Goal: Information Seeking & Learning: Learn about a topic

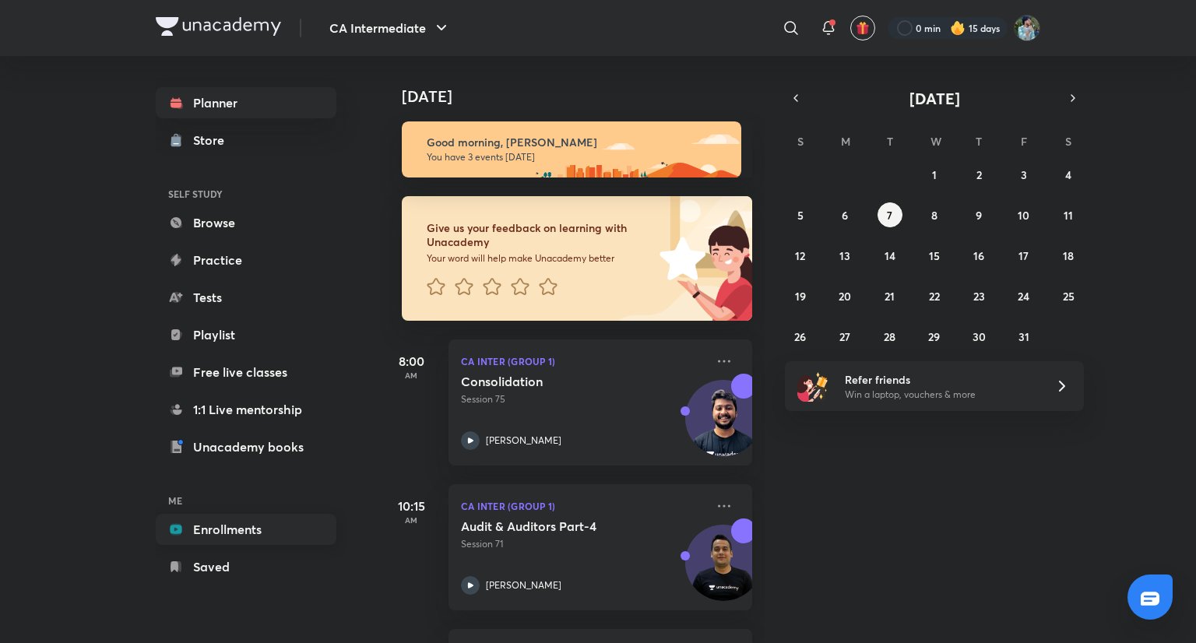
click at [245, 518] on link "Enrollments" at bounding box center [246, 529] width 181 height 31
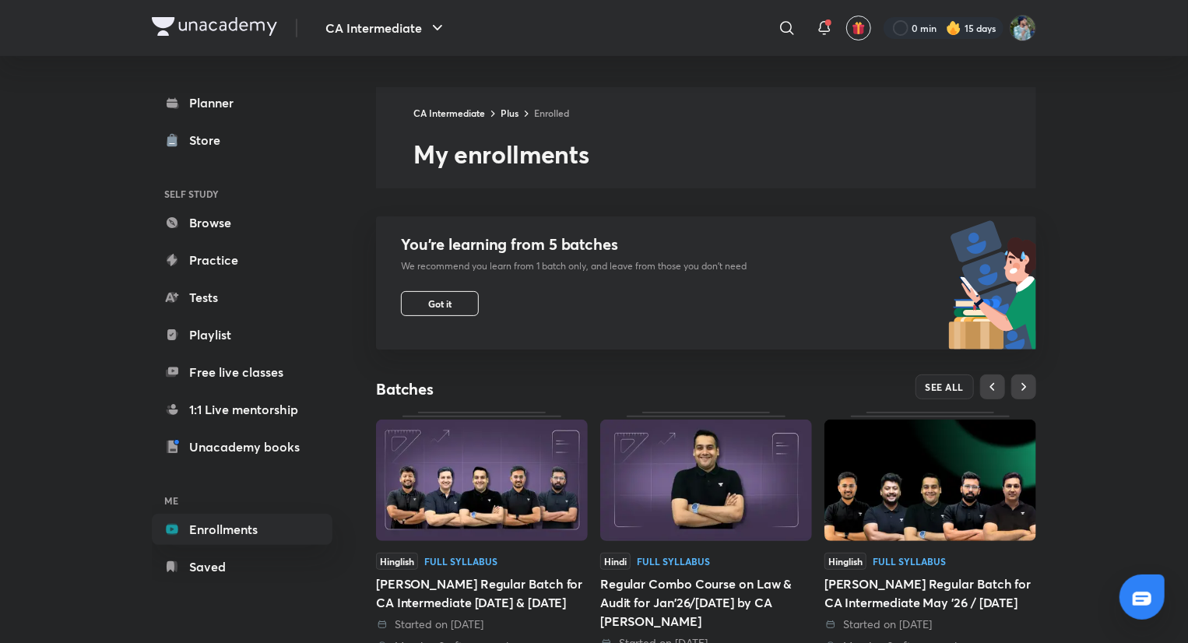
scroll to position [430, 0]
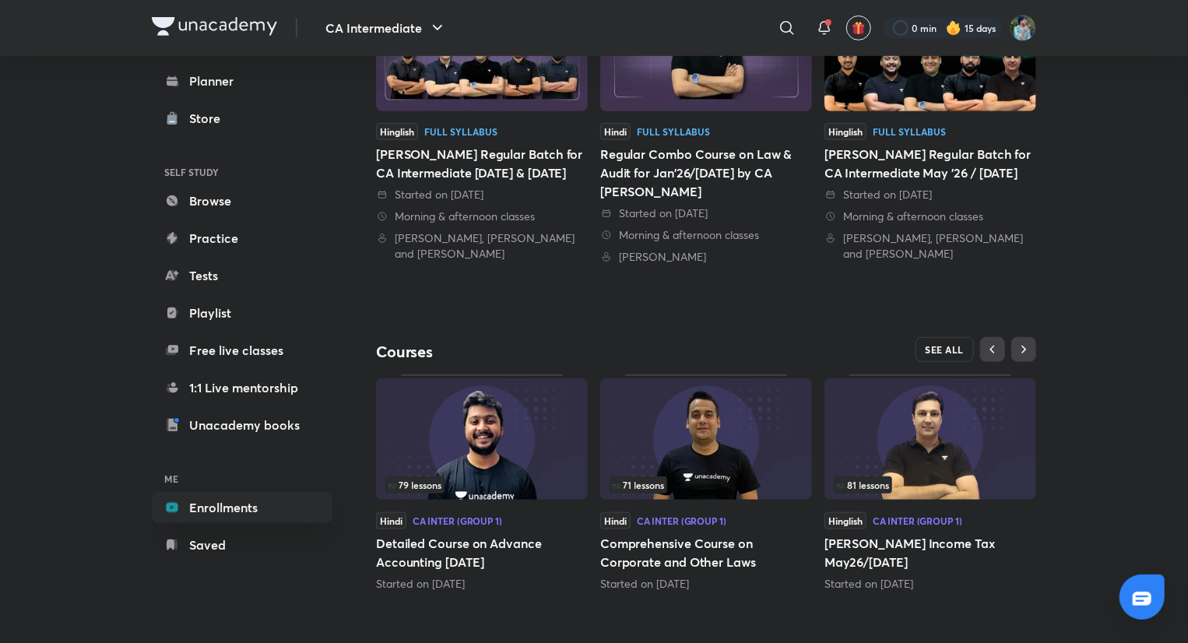
click at [943, 337] on button "SEE ALL" at bounding box center [944, 349] width 59 height 25
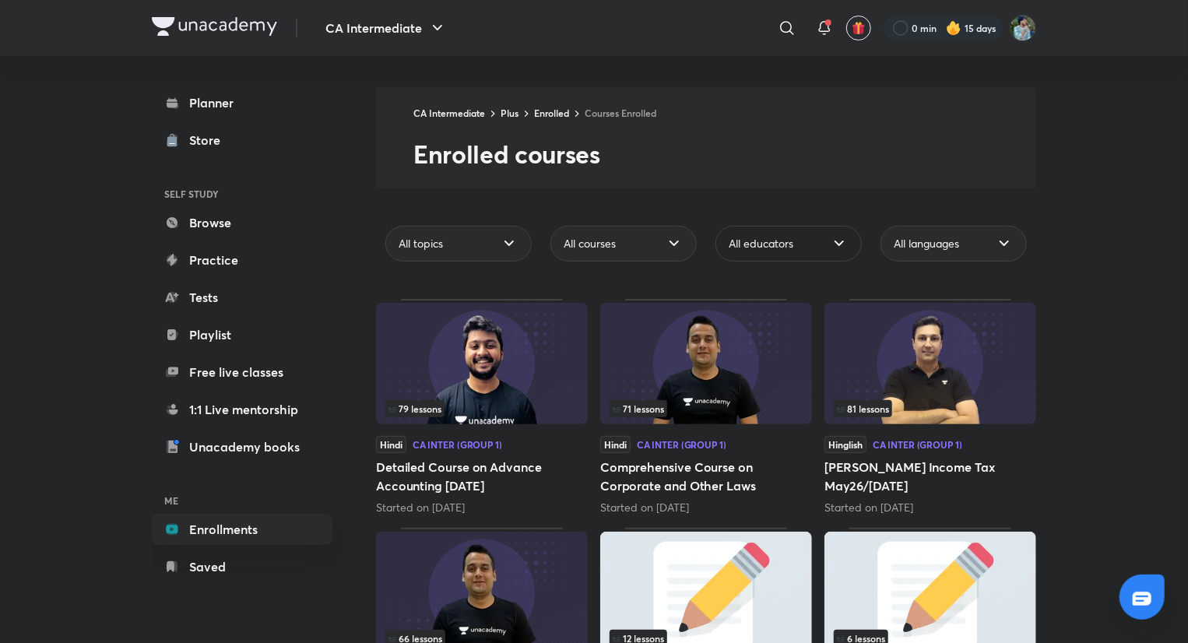
click at [760, 241] on span "All educators" at bounding box center [761, 244] width 65 height 16
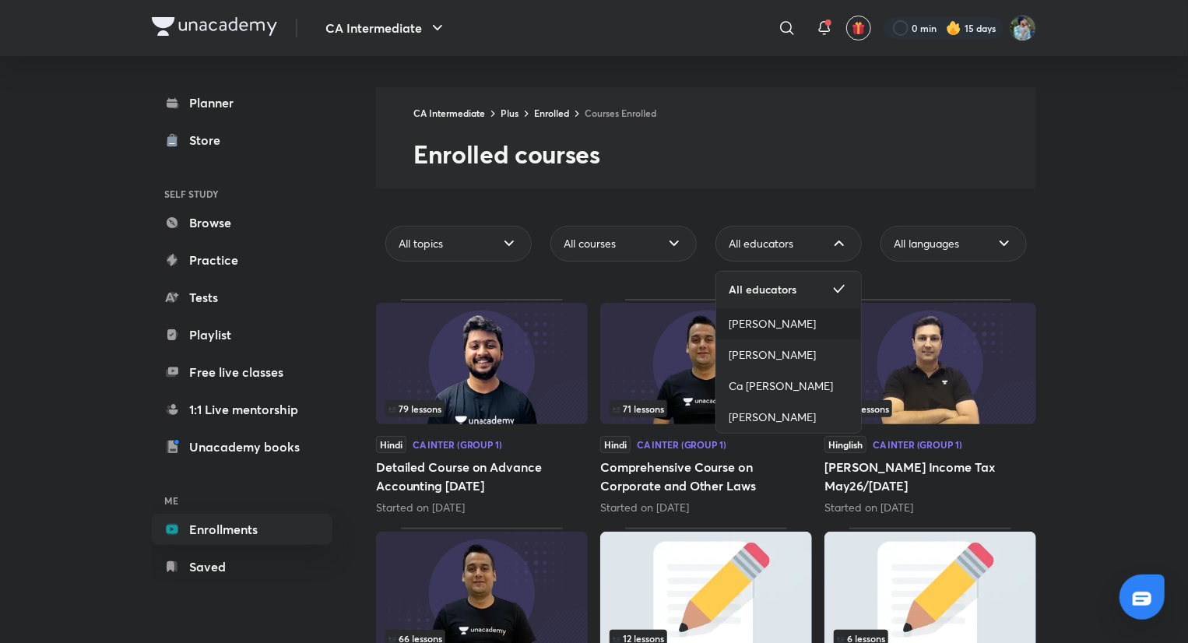
click at [788, 329] on span "[PERSON_NAME]" at bounding box center [772, 324] width 87 height 16
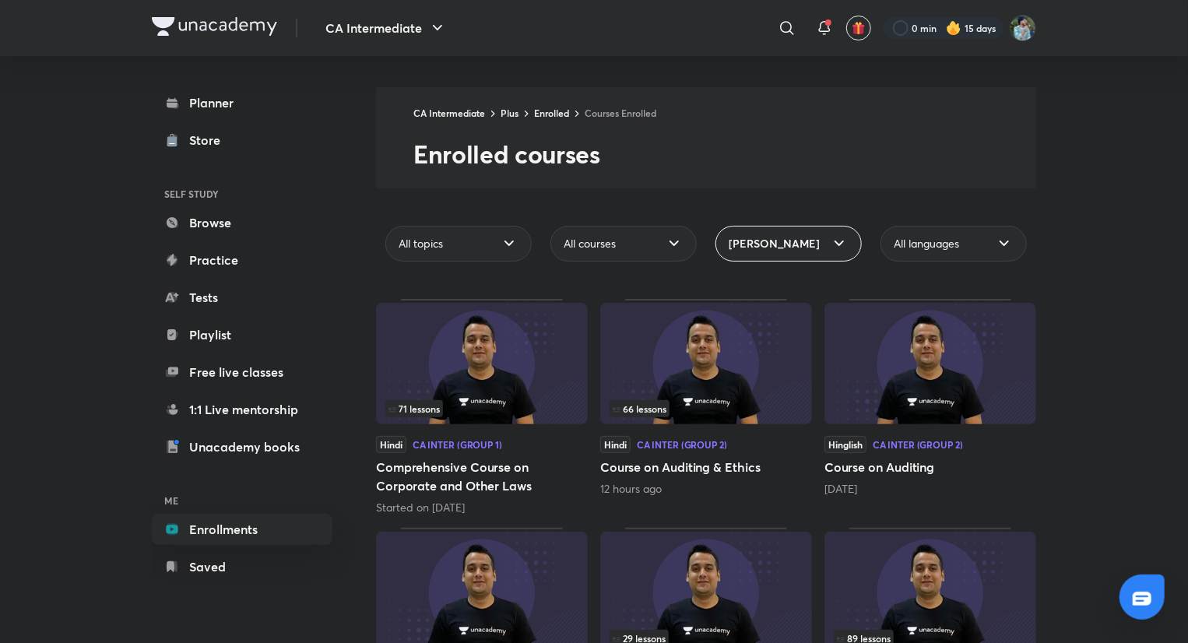
scroll to position [339, 0]
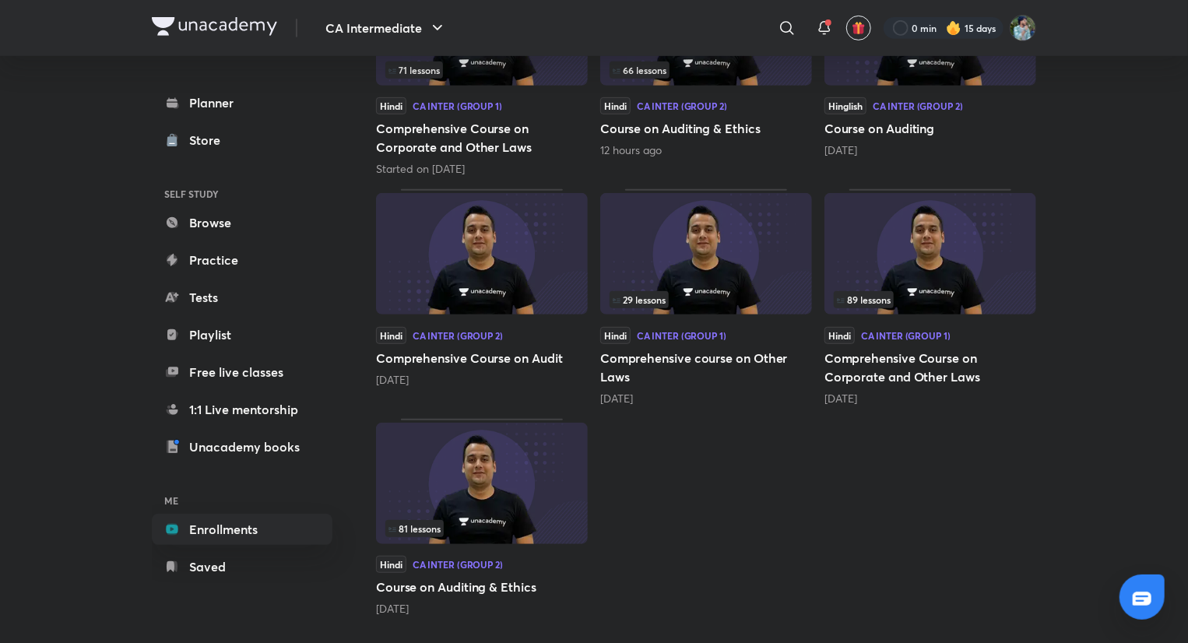
click at [536, 464] on img at bounding box center [482, 483] width 212 height 121
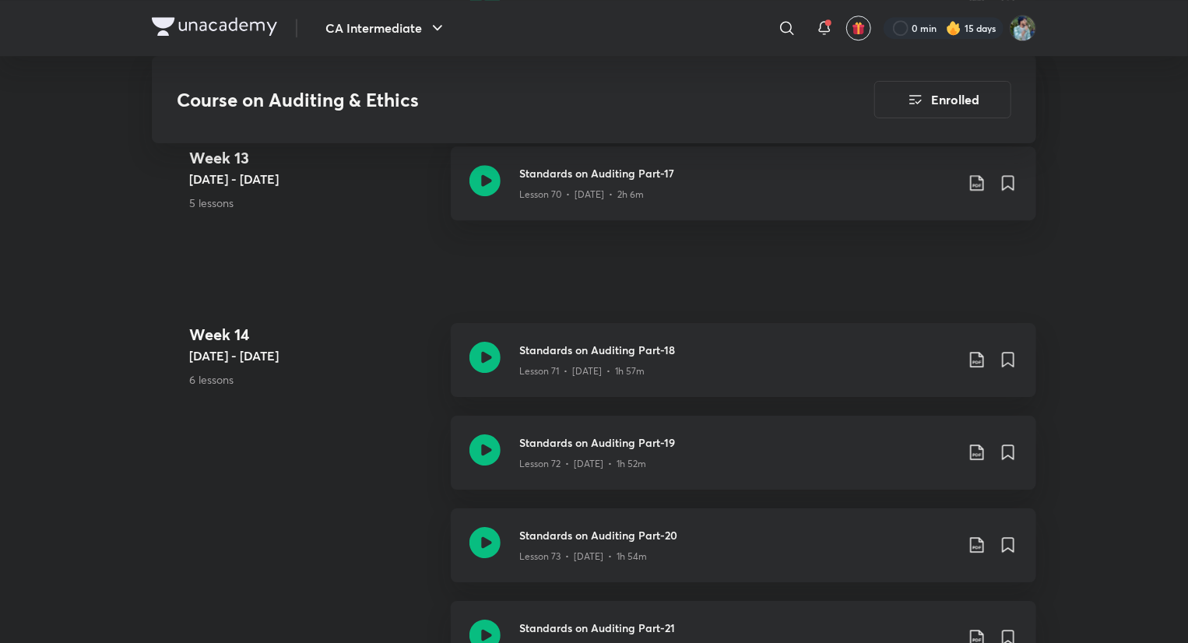
scroll to position [8305, 0]
click at [485, 354] on icon at bounding box center [484, 355] width 31 height 31
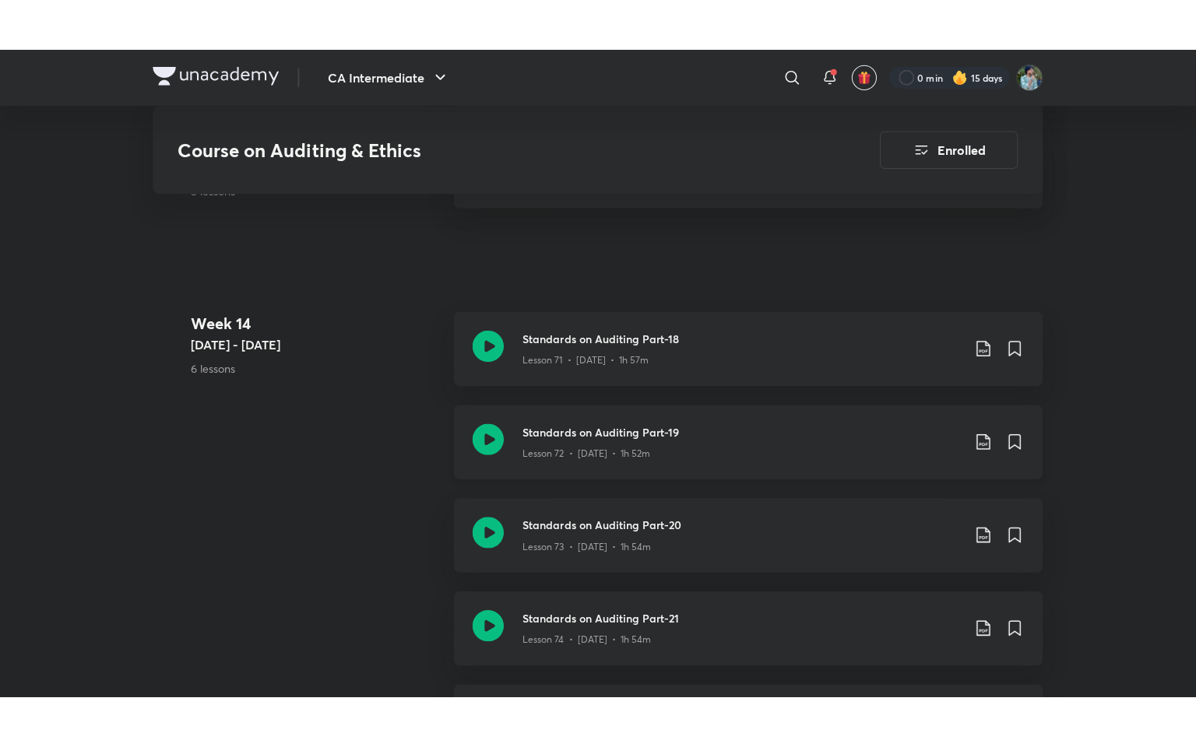
scroll to position [8367, 0]
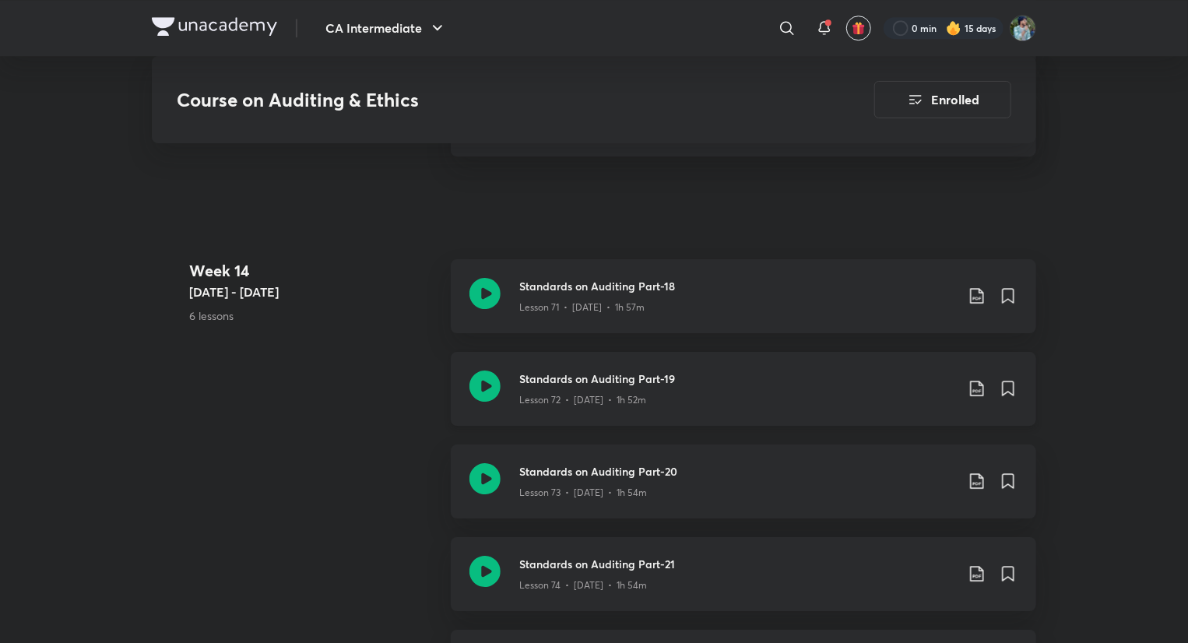
click at [502, 395] on div "Standards on Auditing Part-19 Lesson 72 • [DATE] • 1h 52m" at bounding box center [743, 389] width 585 height 74
